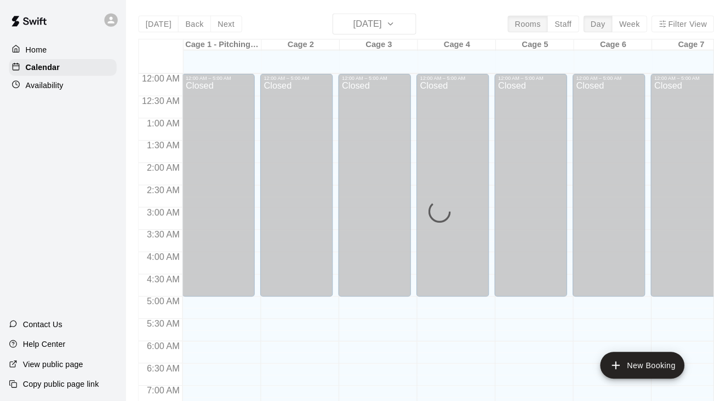
scroll to position [495, 0]
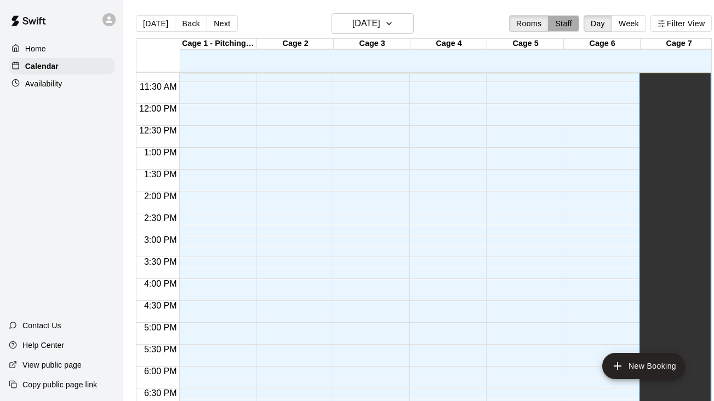
click at [571, 19] on button "Staff" at bounding box center [563, 23] width 31 height 16
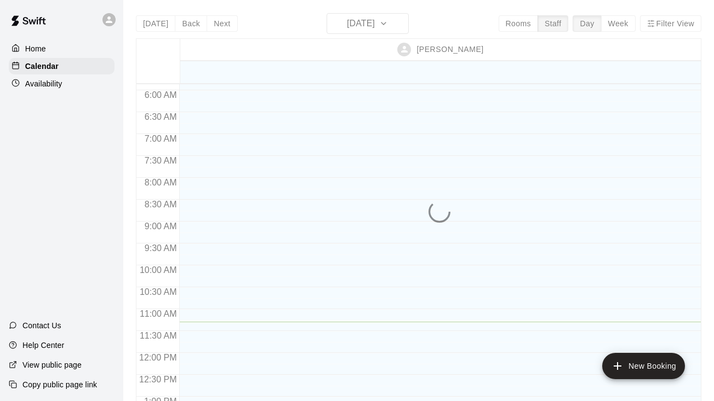
scroll to position [93, 0]
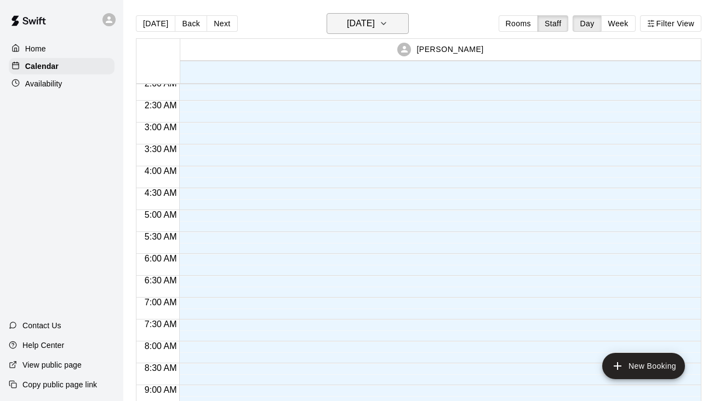
click at [347, 22] on h6 "[DATE]" at bounding box center [361, 23] width 28 height 15
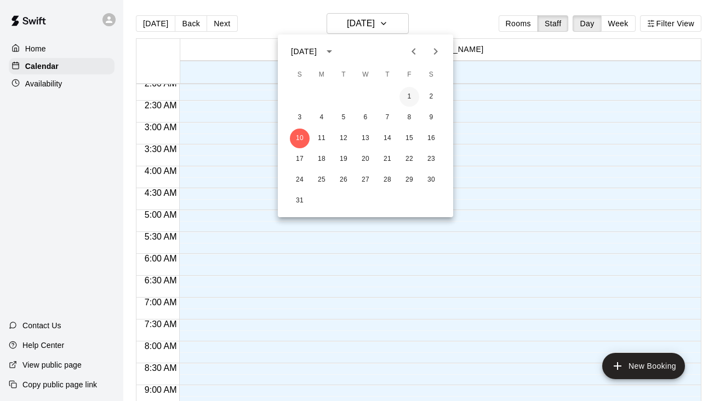
click at [410, 97] on button "1" at bounding box center [409, 97] width 20 height 20
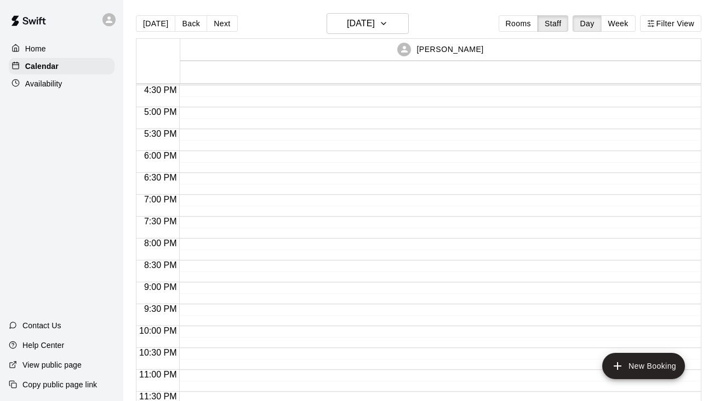
scroll to position [722, 0]
click at [220, 20] on button "Next" at bounding box center [221, 23] width 31 height 16
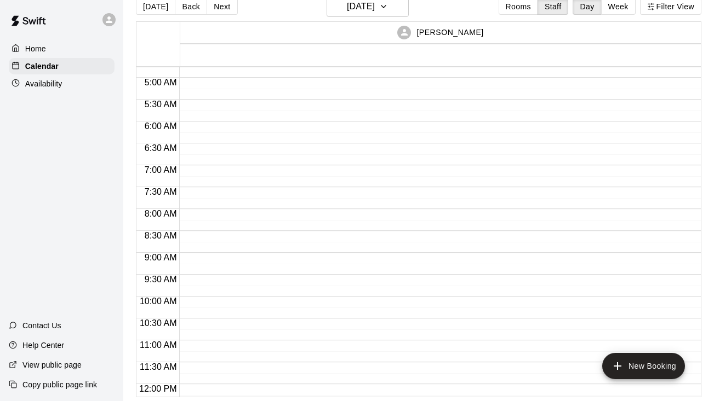
scroll to position [193, 0]
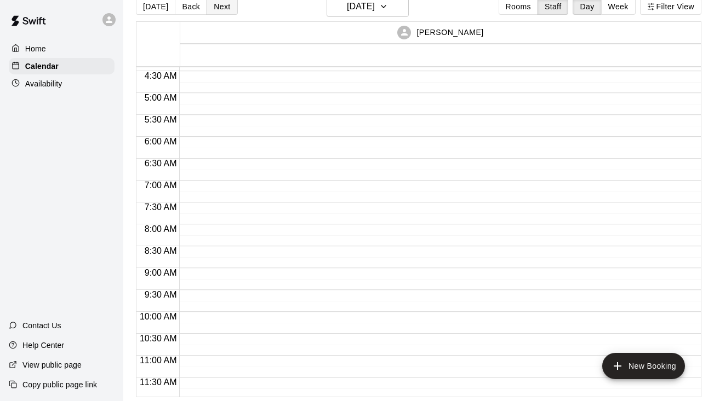
click at [216, 8] on button "Next" at bounding box center [221, 6] width 31 height 16
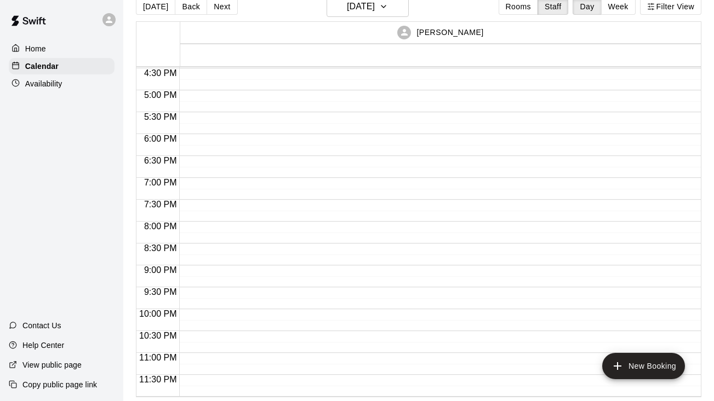
scroll to position [722, 0]
click at [226, 10] on button "Next" at bounding box center [221, 6] width 31 height 16
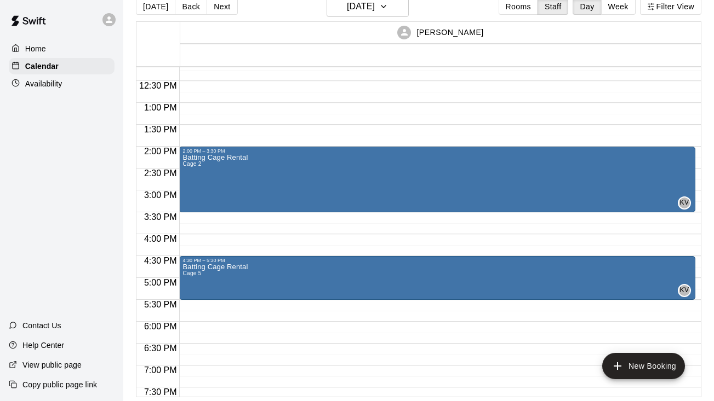
scroll to position [527, 0]
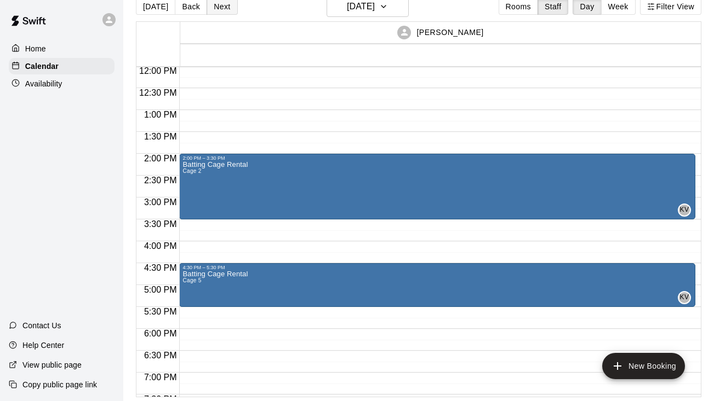
click at [220, 8] on button "Next" at bounding box center [221, 6] width 31 height 16
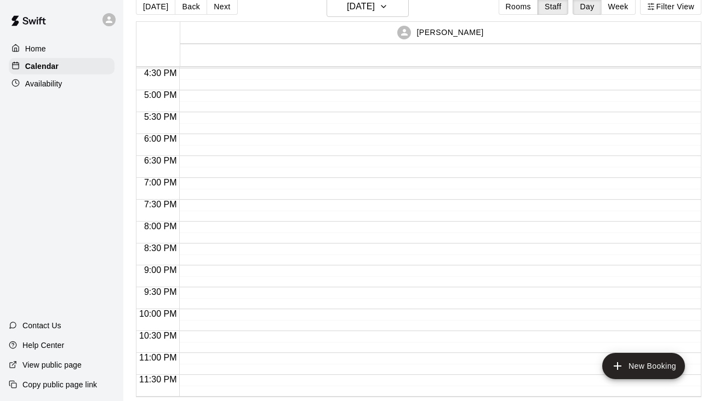
scroll to position [722, 0]
click at [222, 10] on button "Next" at bounding box center [221, 6] width 31 height 16
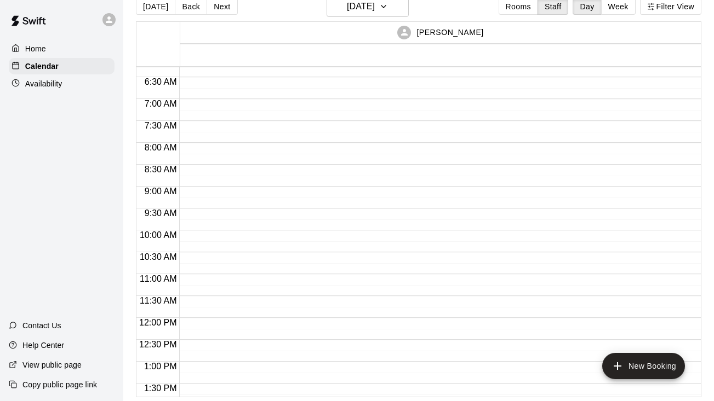
scroll to position [249, 0]
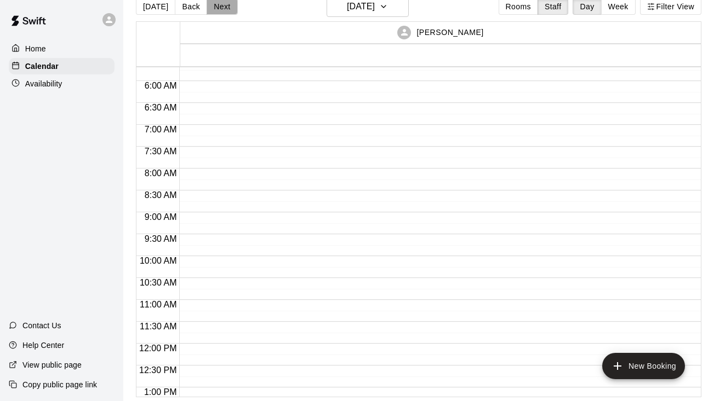
click at [222, 7] on button "Next" at bounding box center [221, 6] width 31 height 16
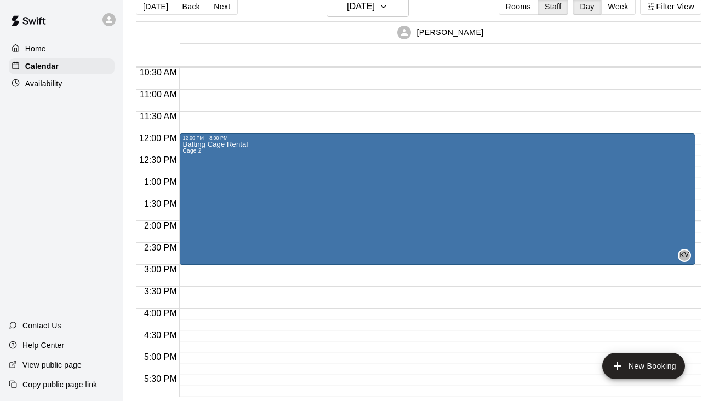
scroll to position [458, 0]
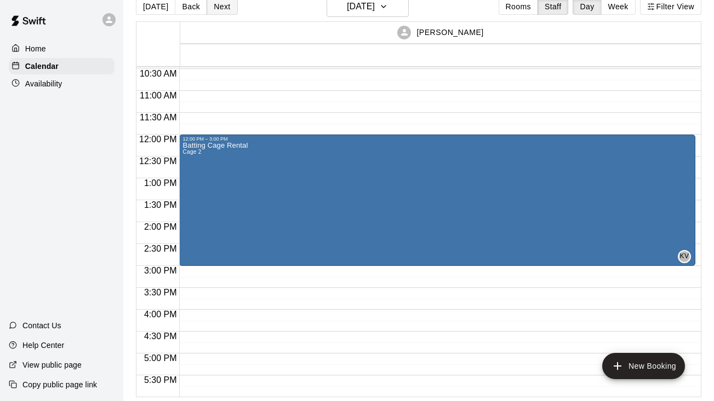
click at [228, 5] on button "Next" at bounding box center [221, 6] width 31 height 16
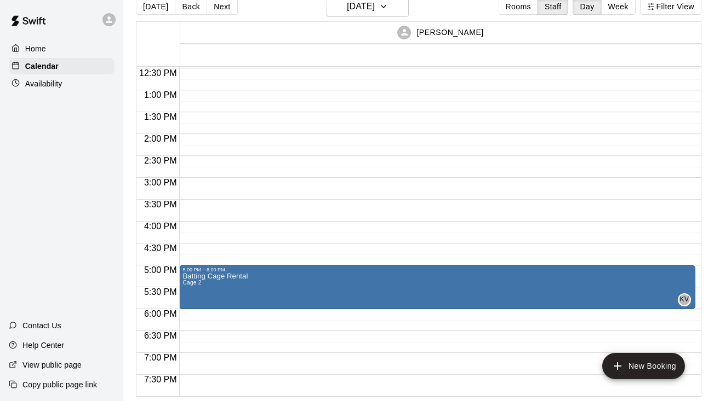
scroll to position [550, 0]
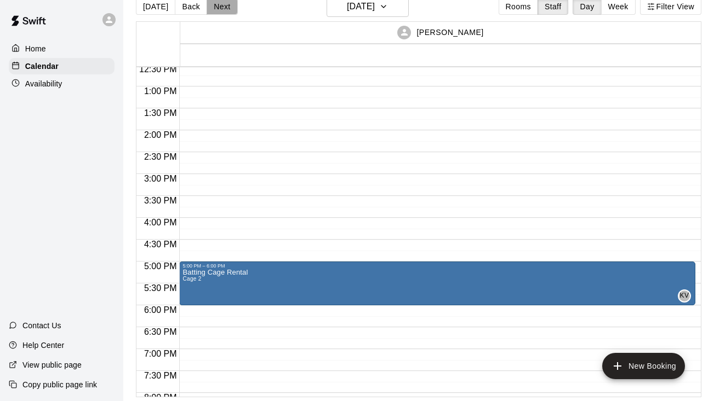
click at [226, 11] on button "Next" at bounding box center [221, 6] width 31 height 16
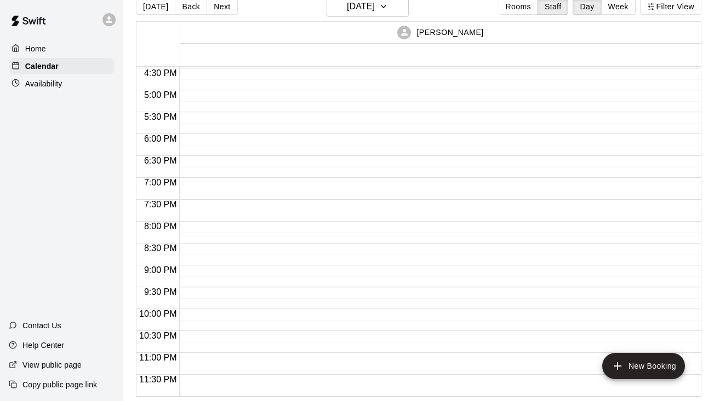
scroll to position [722, 0]
click at [226, 9] on button "Next" at bounding box center [221, 6] width 31 height 16
